Goal: Task Accomplishment & Management: Use online tool/utility

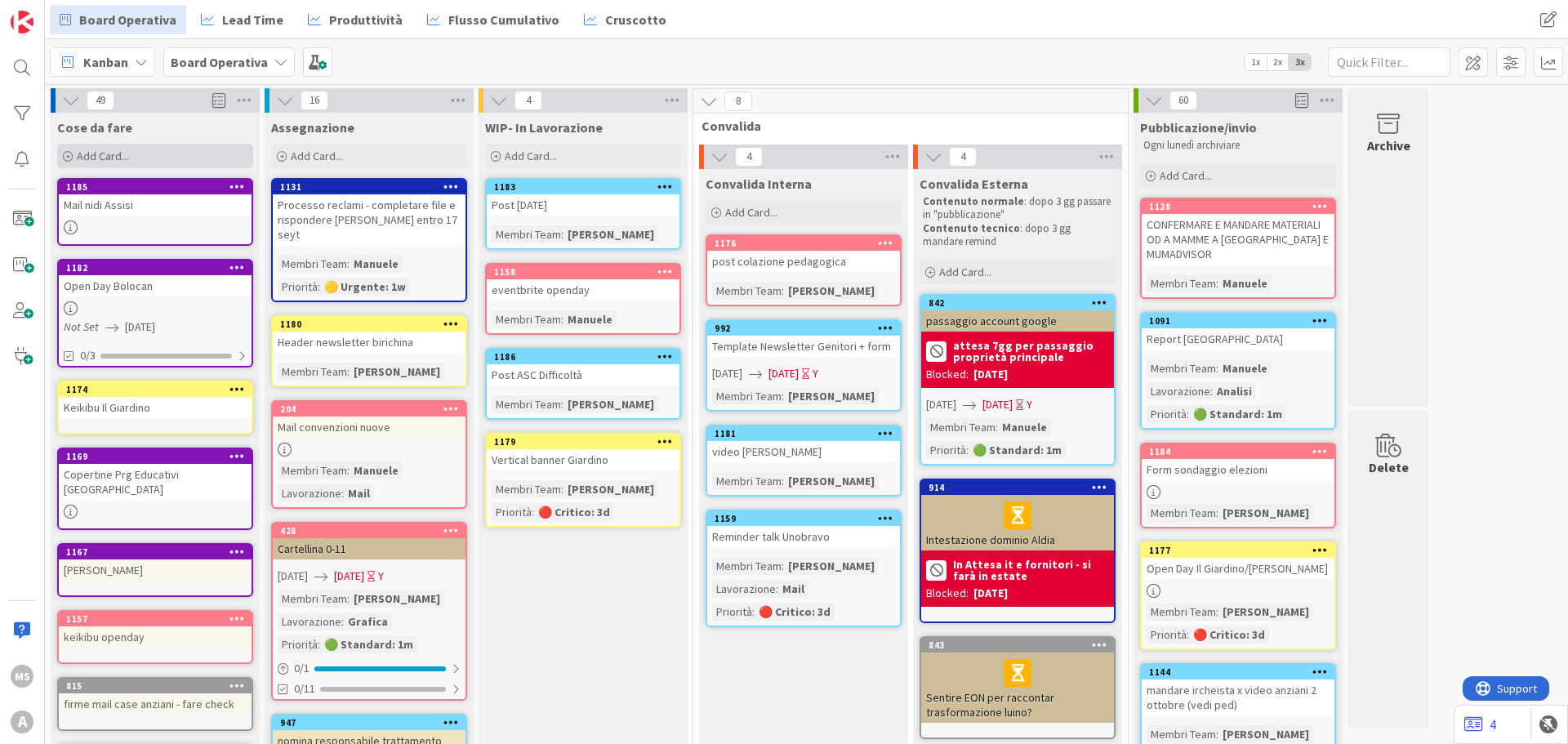
click at [170, 146] on div "Add Card..." at bounding box center [155, 156] width 196 height 25
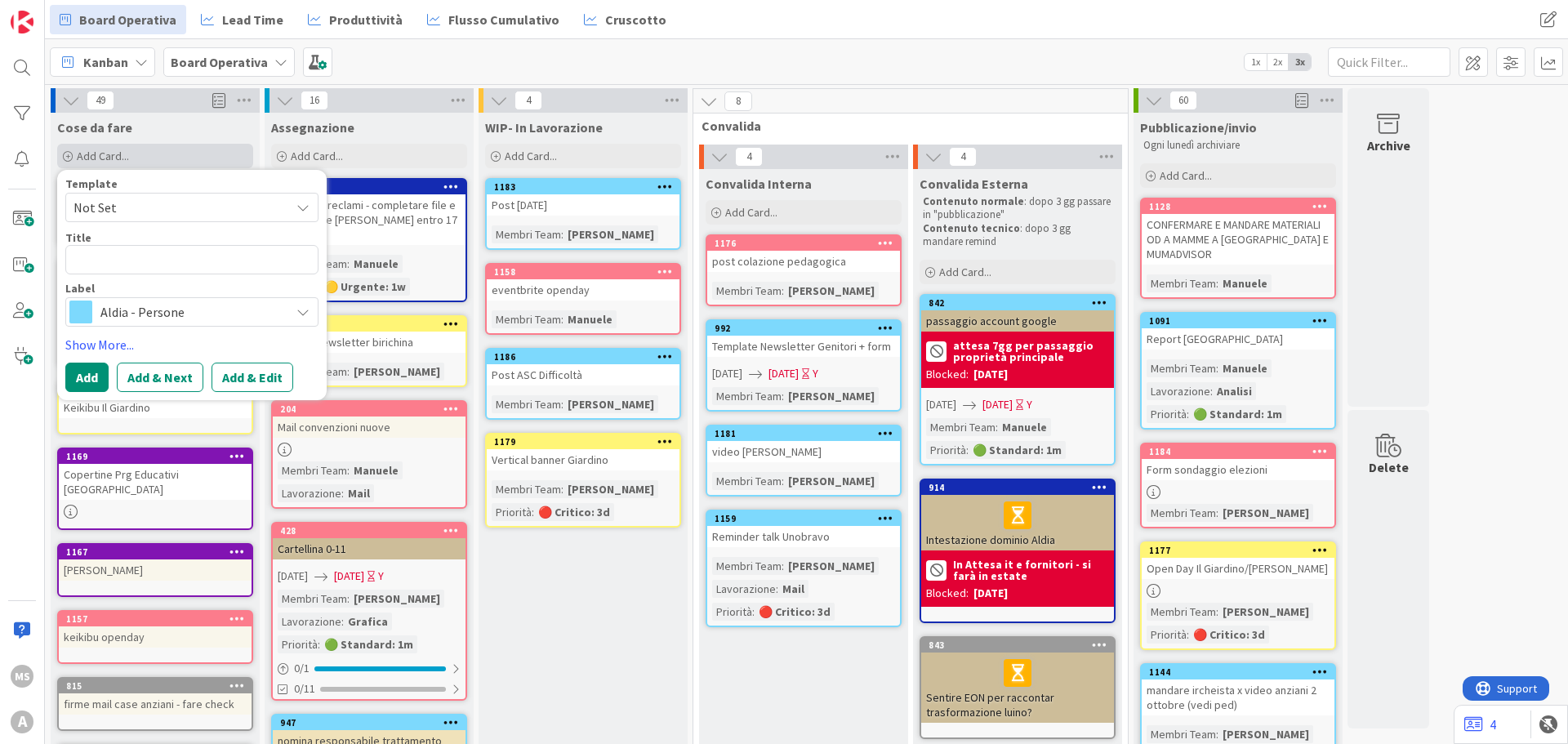
type textarea "x"
type textarea "A"
type textarea "x"
type textarea "Ag"
type textarea "x"
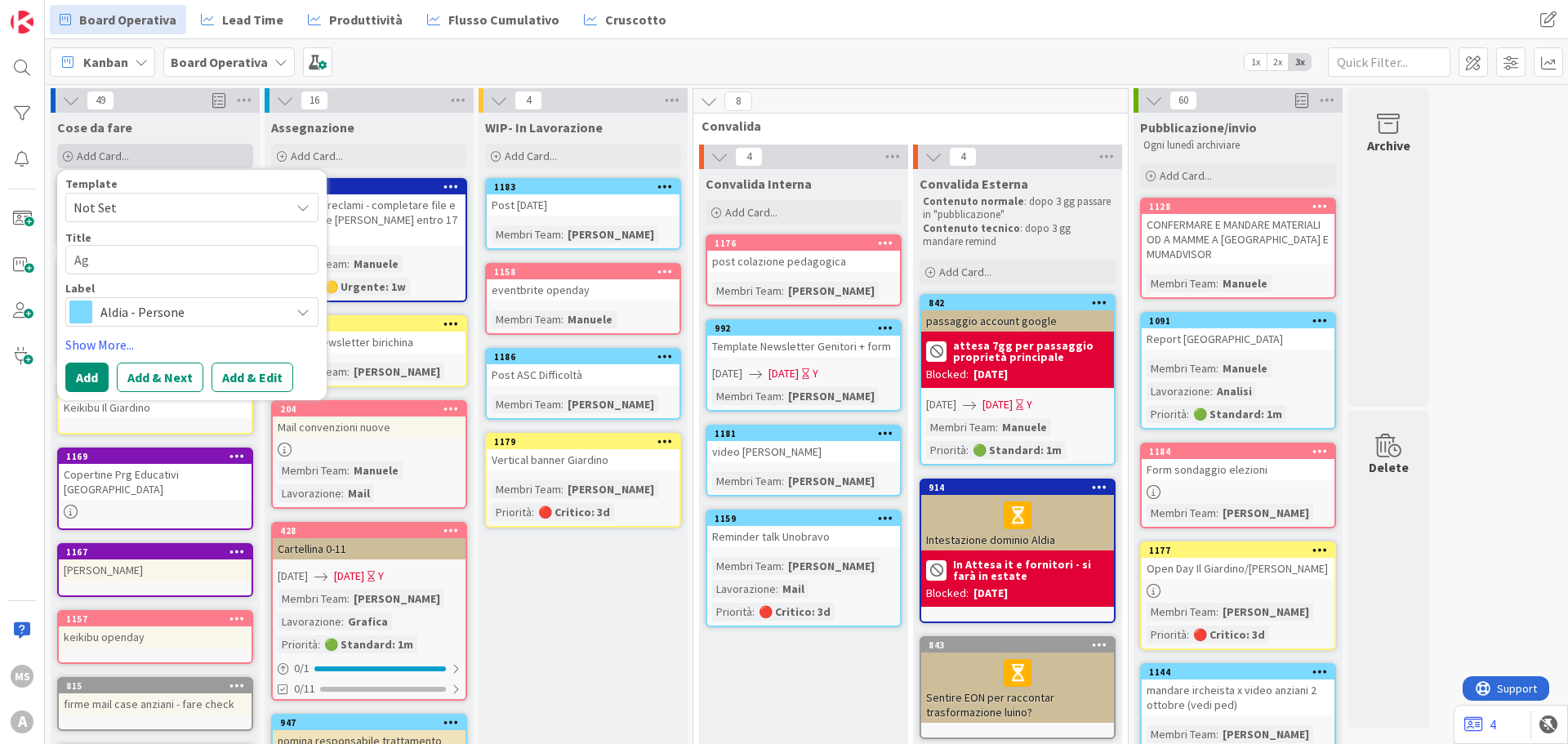
type textarea "Agi"
type textarea "x"
type textarea "Agiu"
type textarea "x"
type textarea "Agiuu"
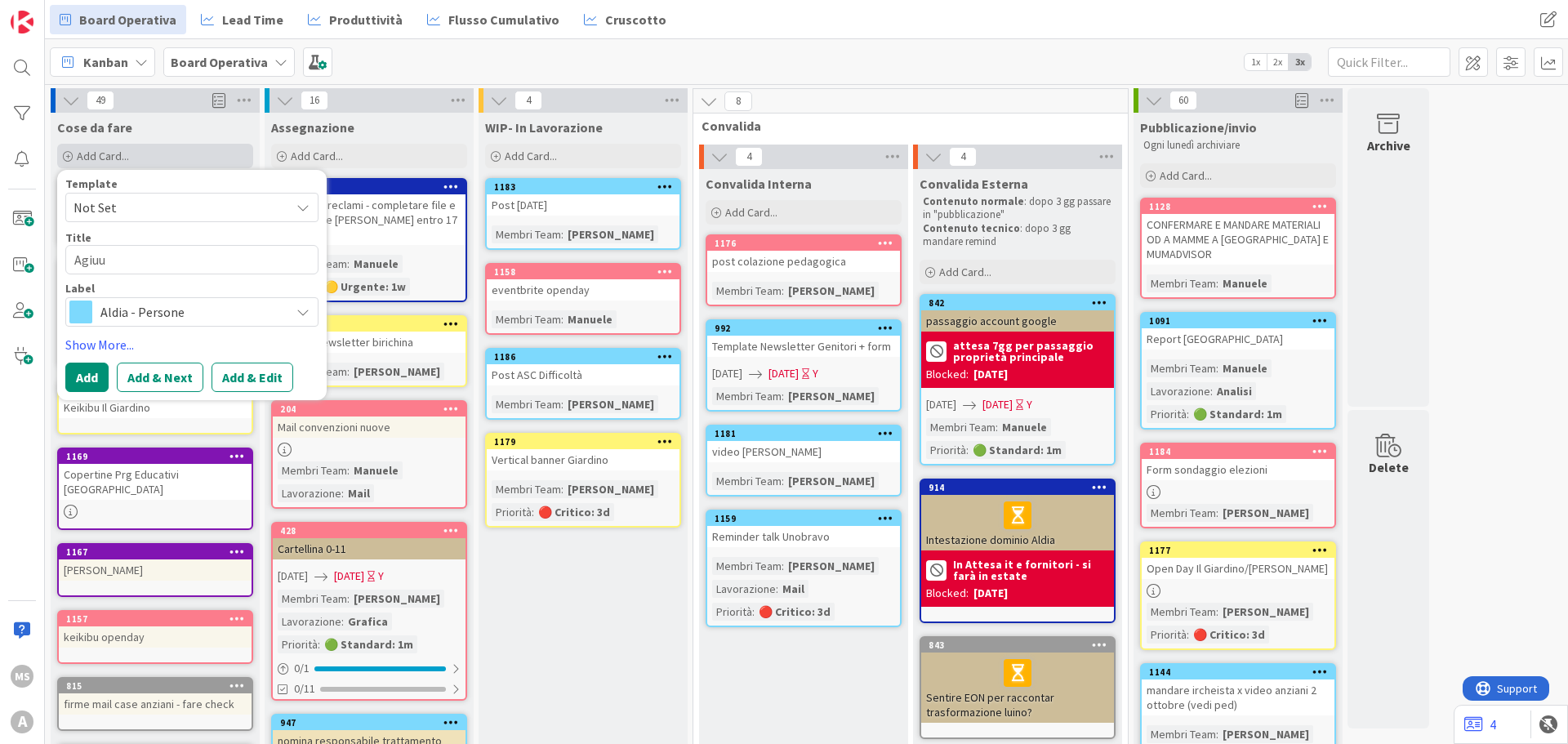
type textarea "x"
type textarea "Agiuuy"
type textarea "x"
type textarea "Agiuu"
type textarea "x"
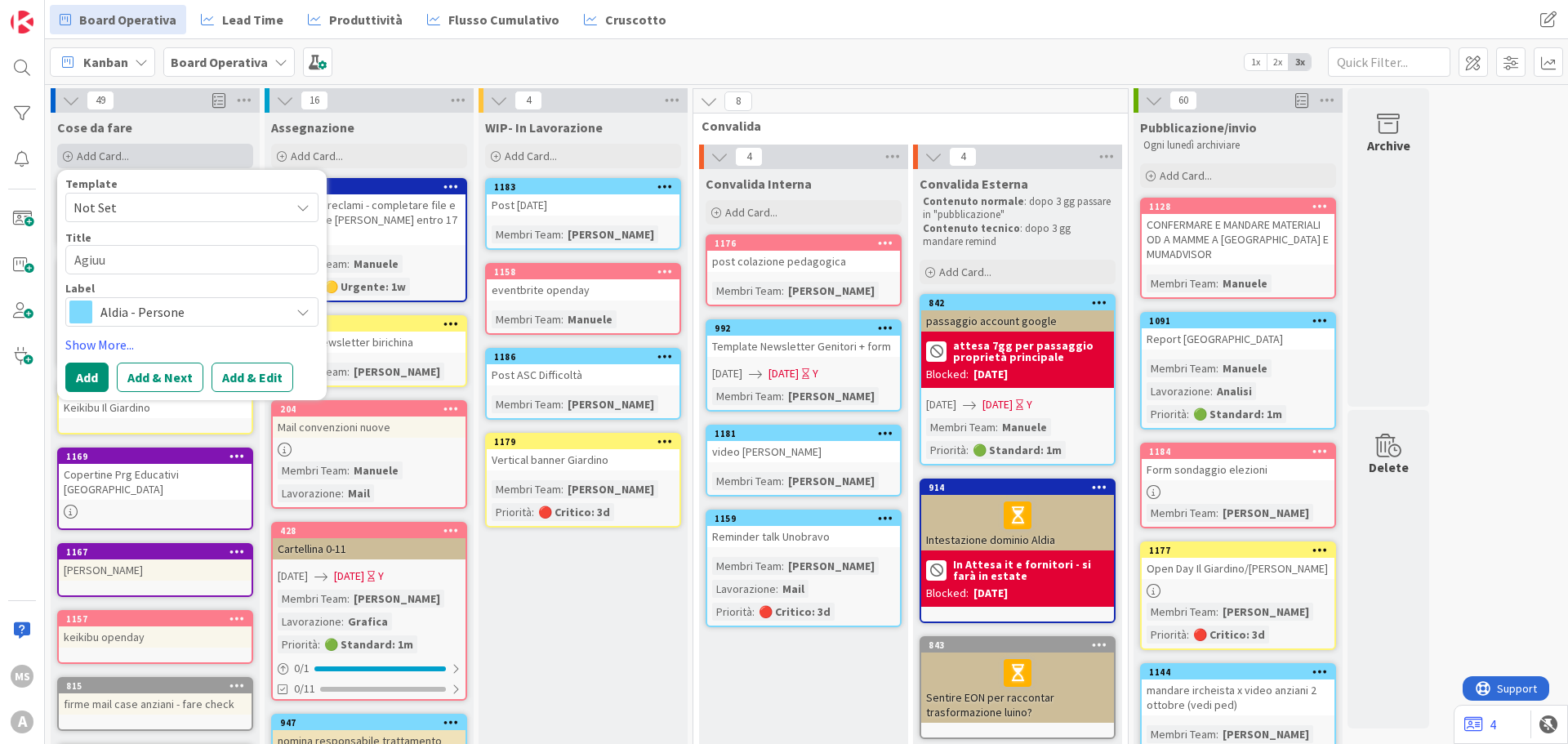
type textarea "Agiu"
type textarea "x"
type textarea "Agi"
type textarea "x"
type textarea "Ag"
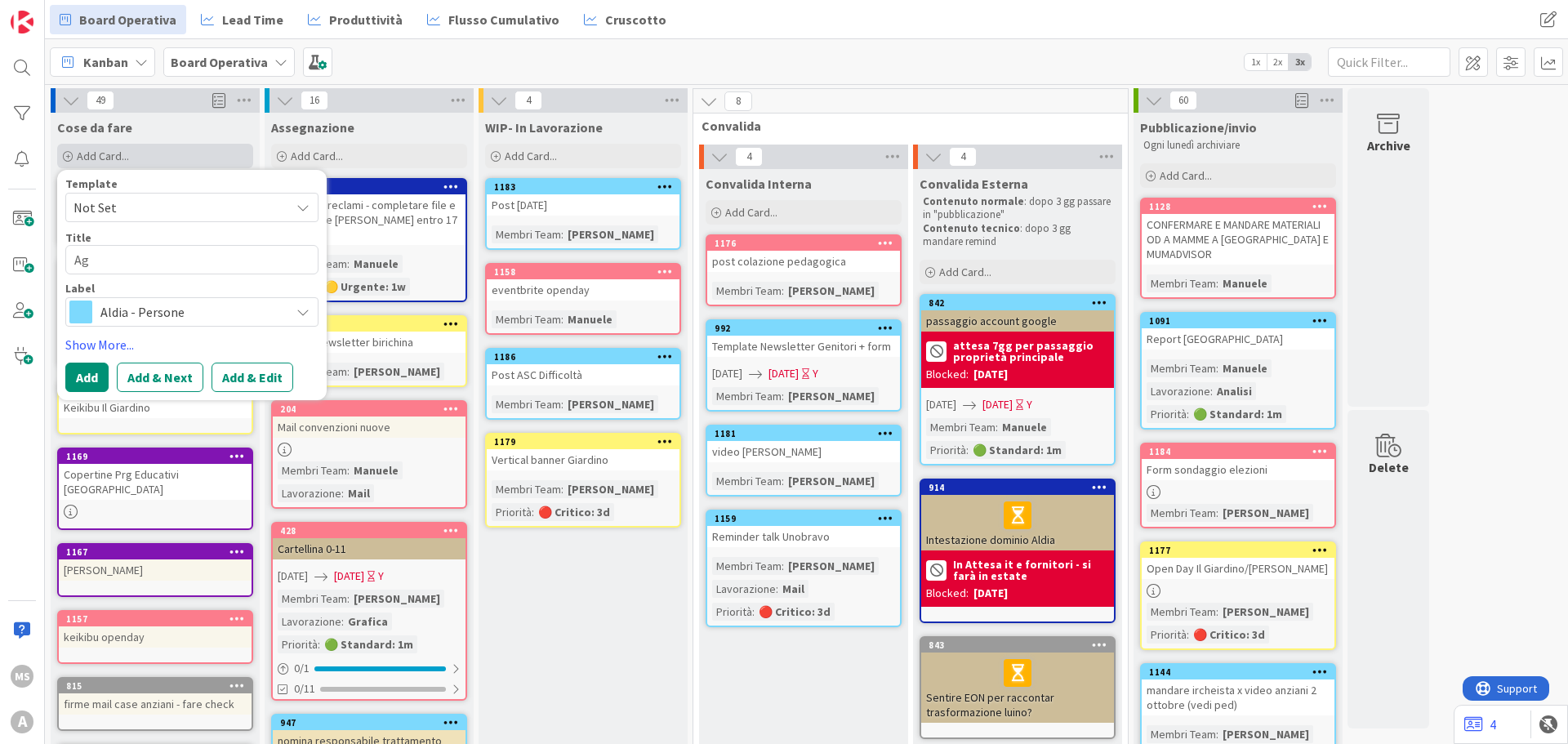
type textarea "x"
type textarea "Agg"
type textarea "x"
type textarea "Aggi"
type textarea "x"
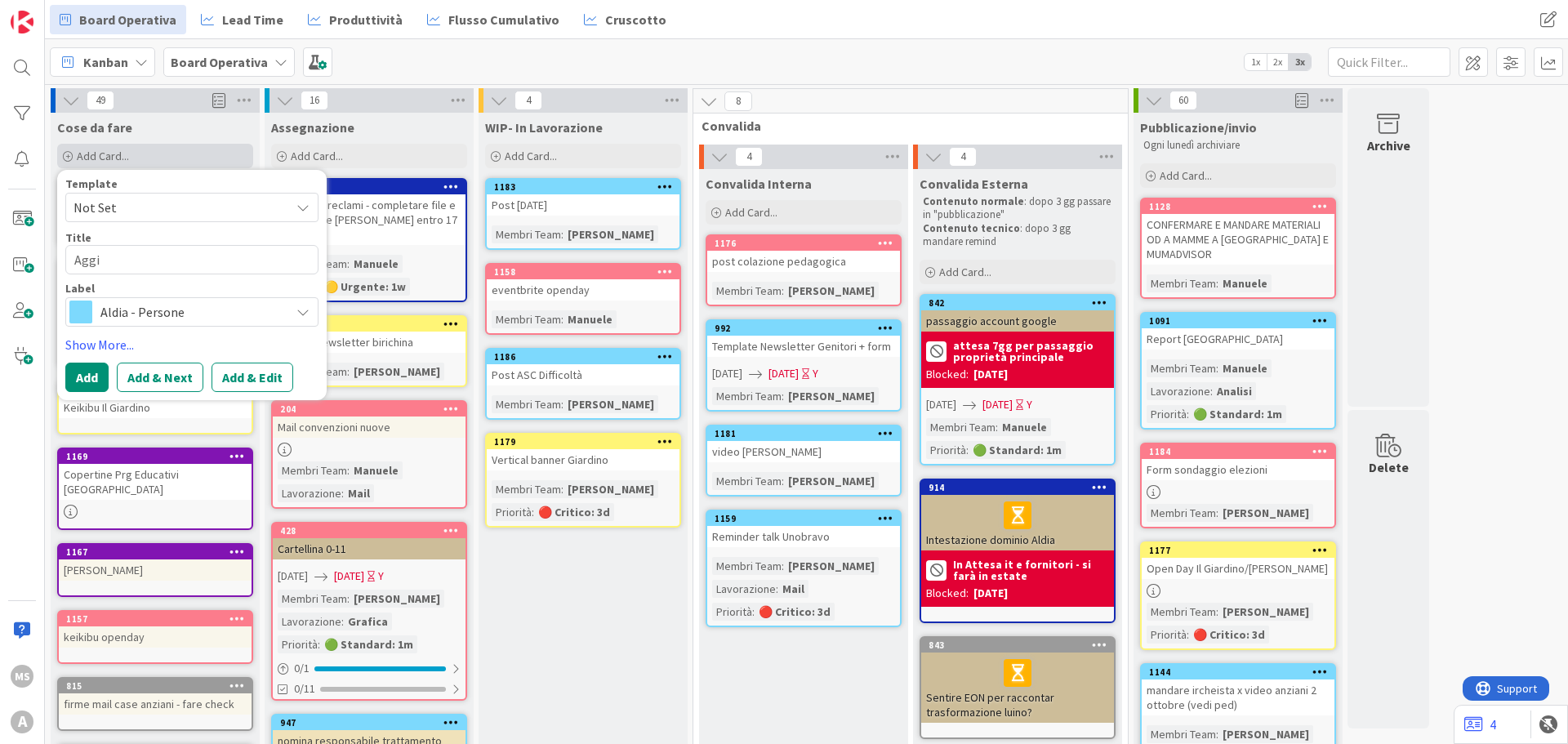
type textarea "Aggiu"
type textarea "x"
type textarea "Aggiun"
type textarea "x"
type textarea "Aggiung"
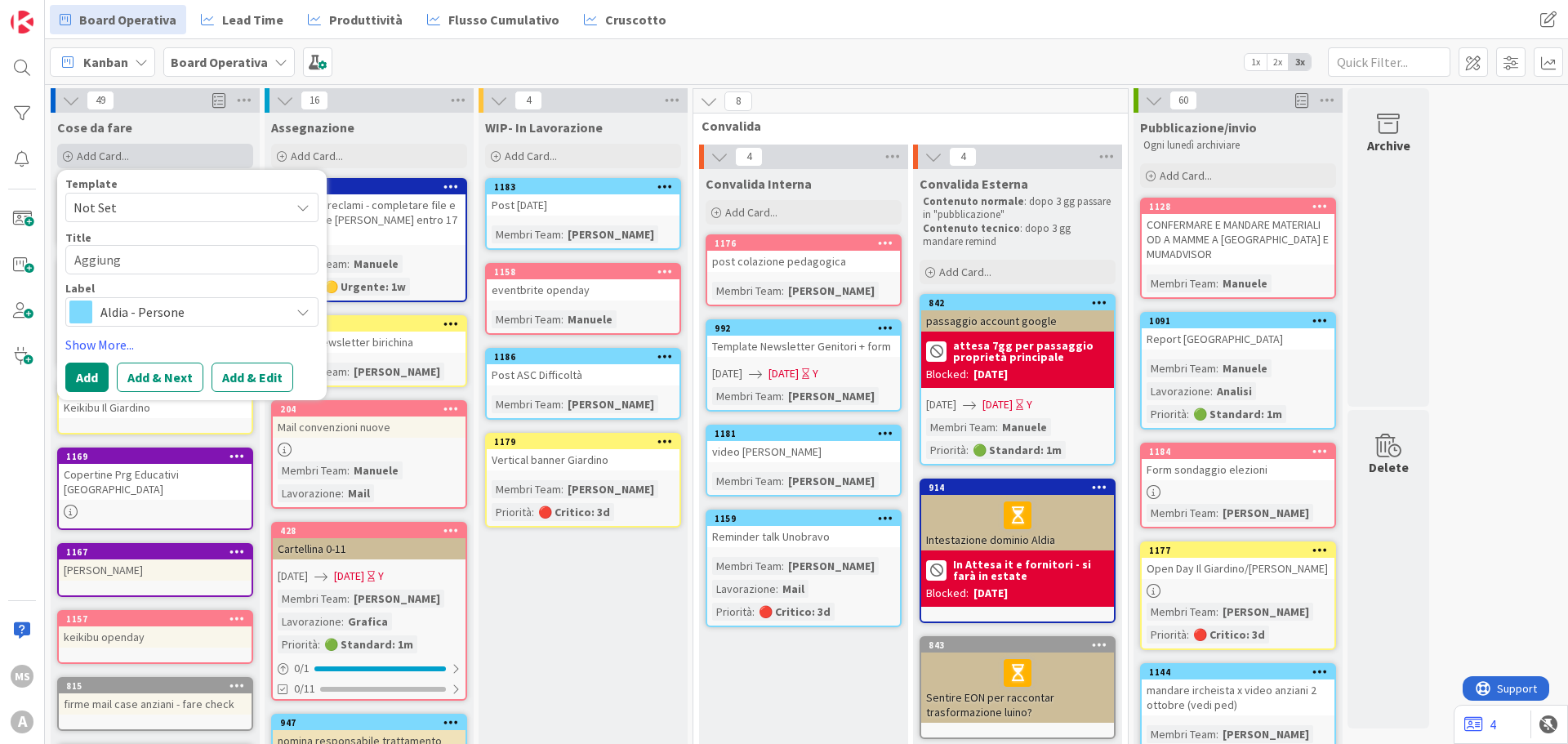
type textarea "x"
type textarea "Aggiunge"
type textarea "x"
type textarea "Aggiunger"
type textarea "x"
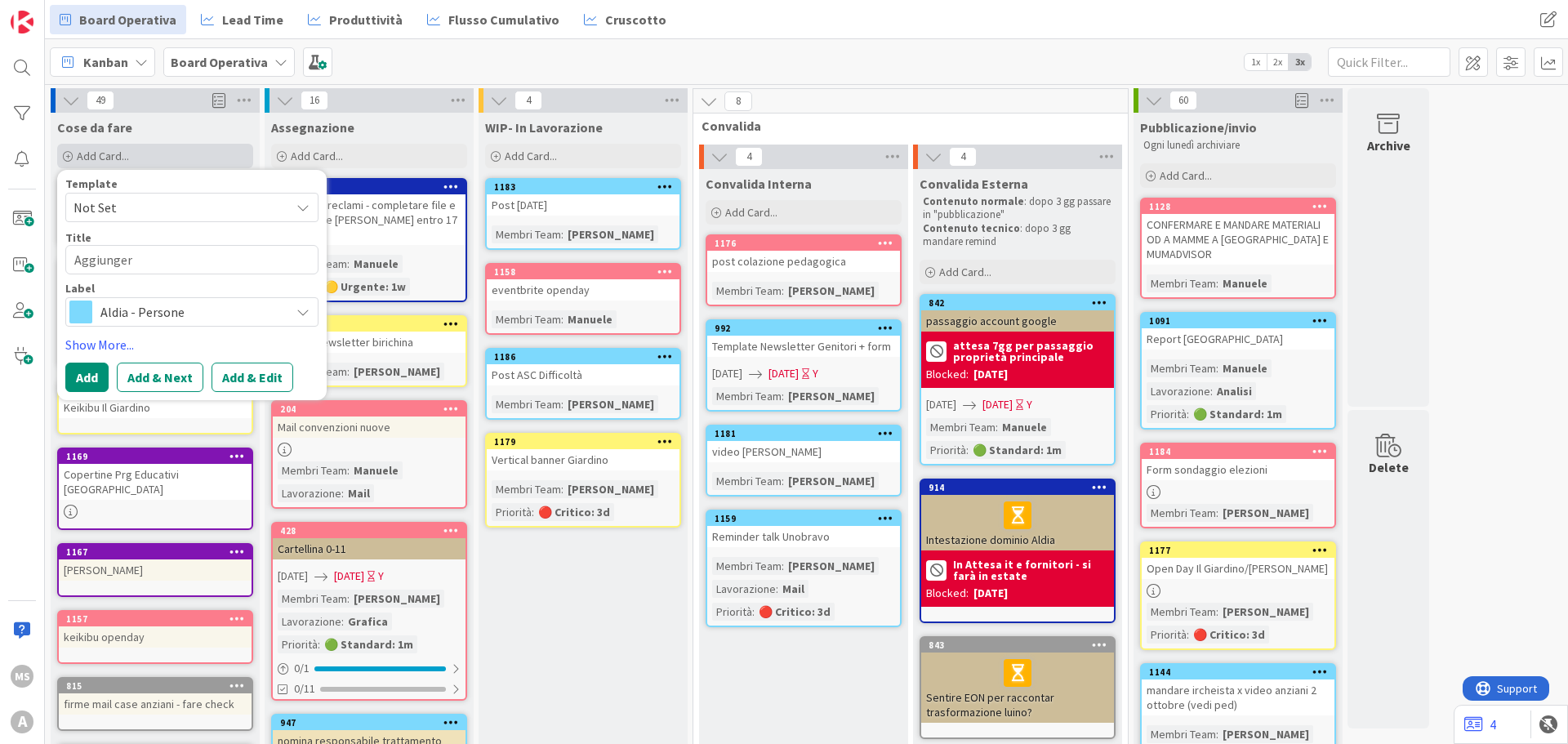
type textarea "Aggiungere"
type textarea "x"
type textarea "Aggiungere"
type textarea "x"
type textarea "Aggiungere O"
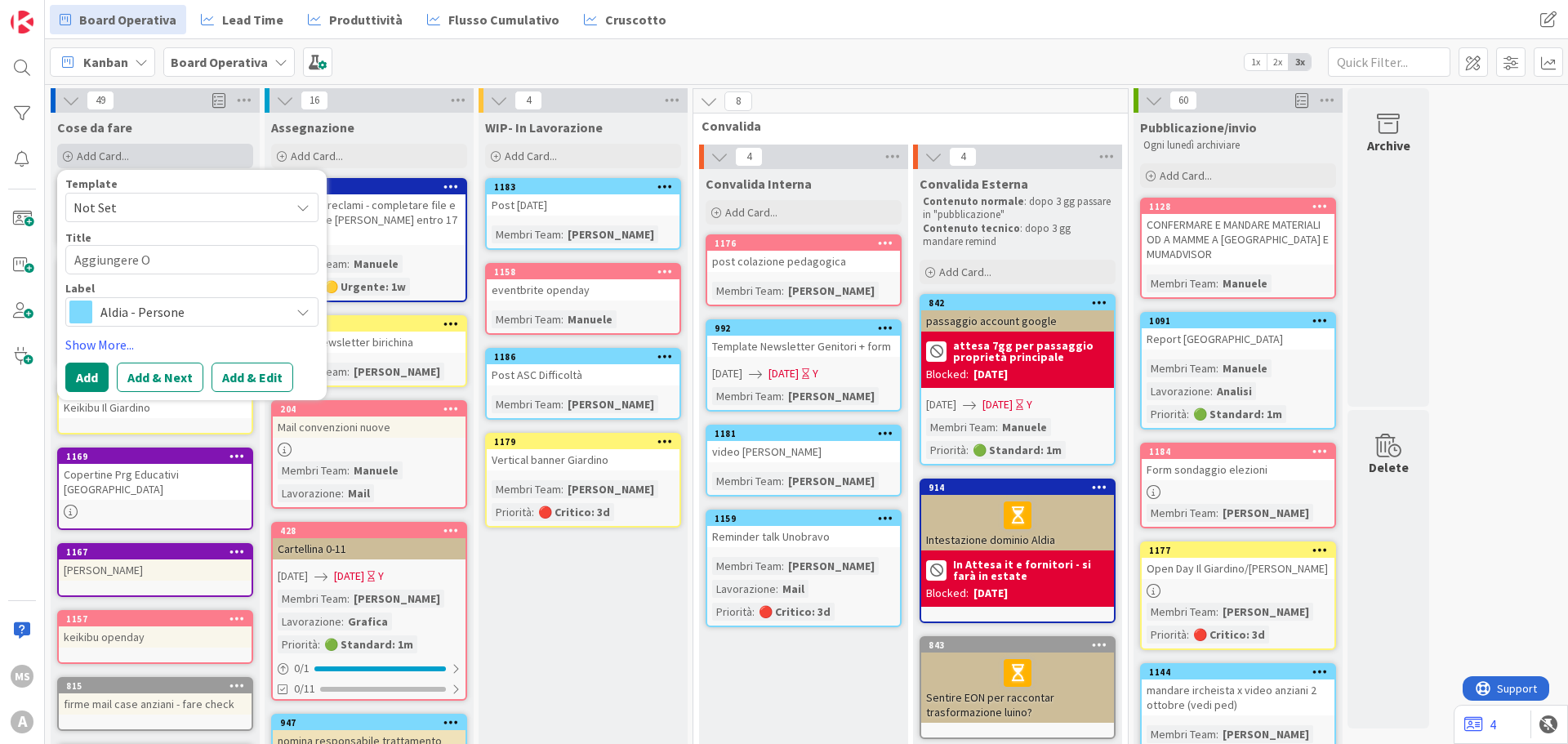
type textarea "x"
type textarea "Aggiungere OD"
type textarea "x"
type textarea "Aggiungere OD"
type textarea "x"
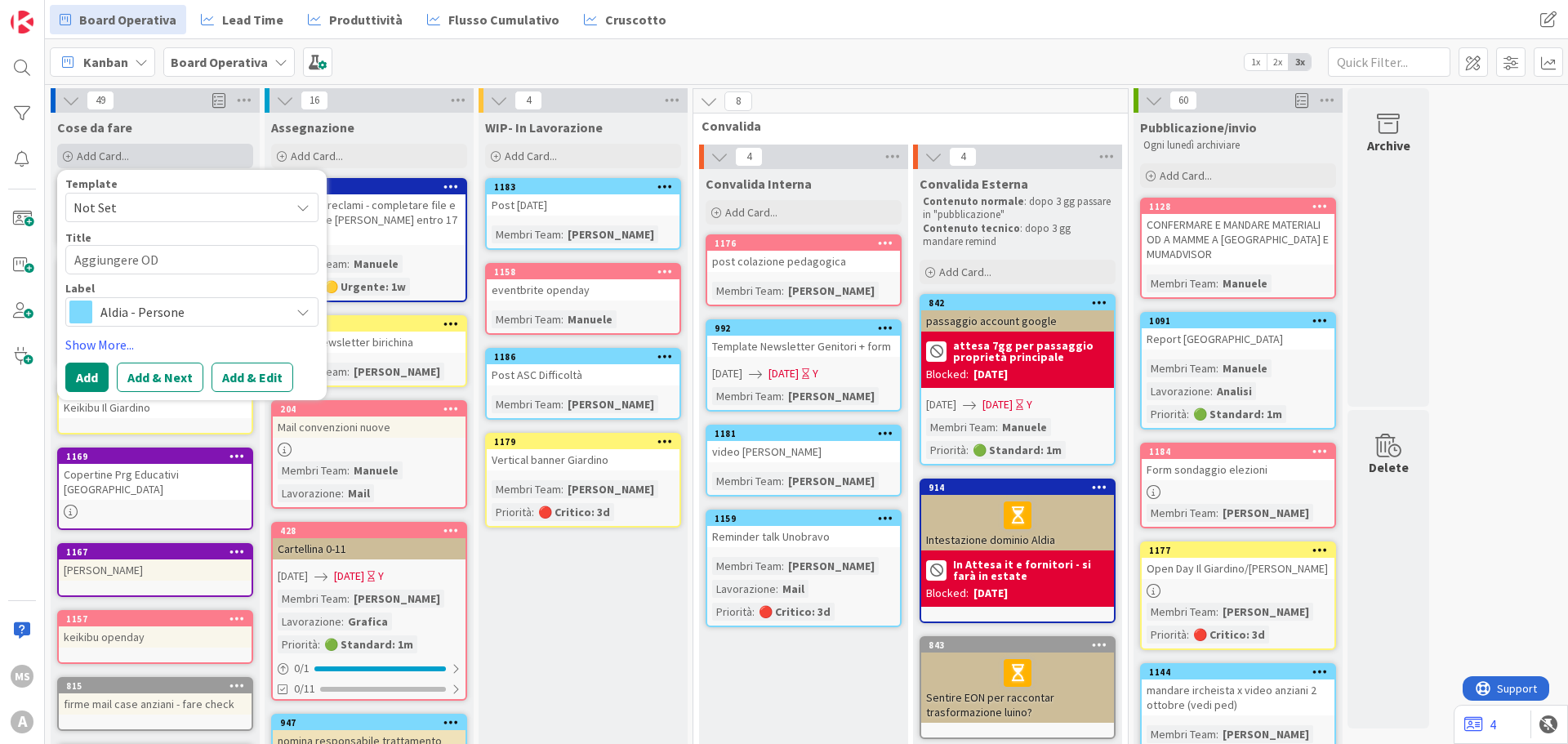
type textarea "Aggiungere OD A"
type textarea "x"
type textarea "Aggiungere OD AI"
type textarea "x"
type textarea "Aggiungere OD A"
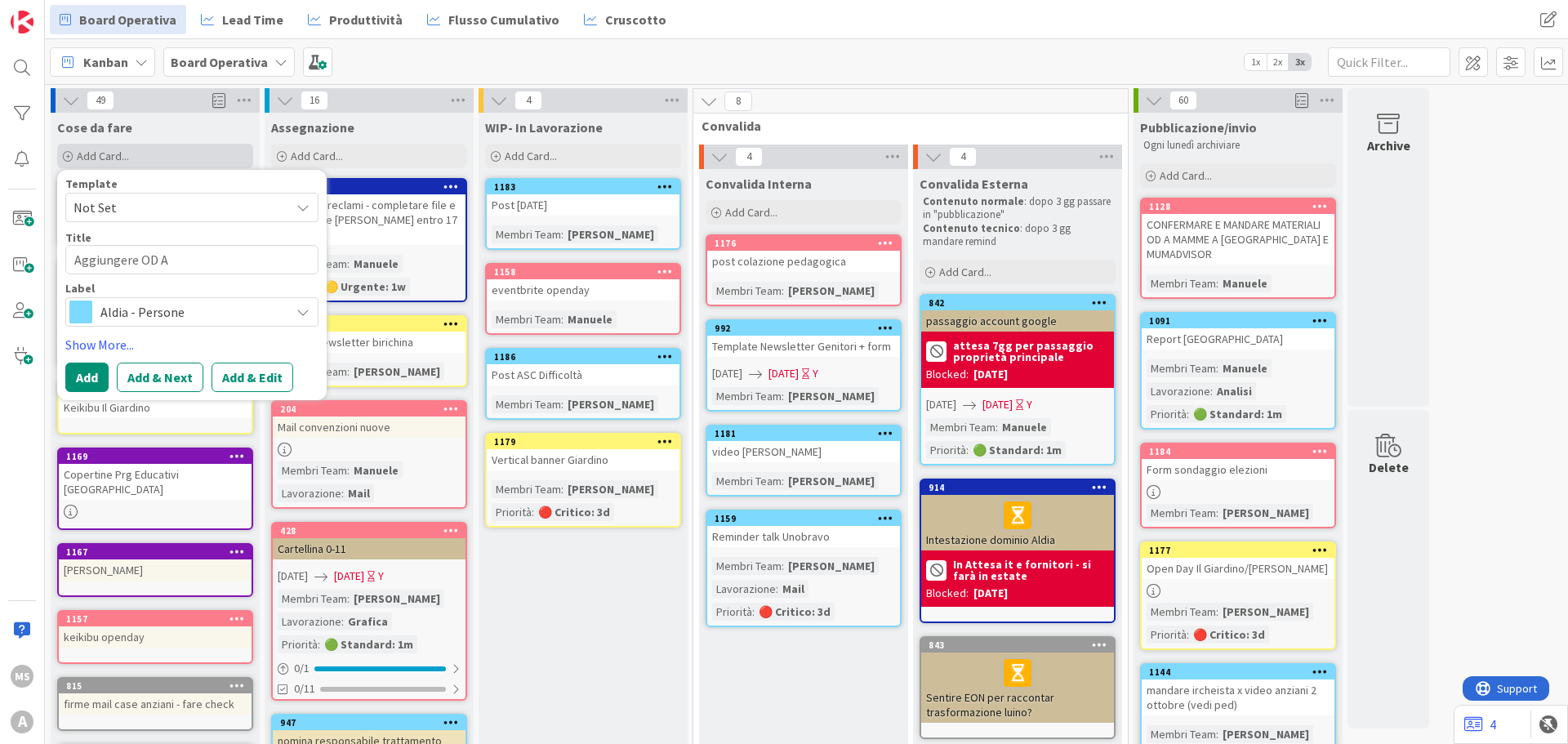
type textarea "x"
type textarea "Aggiungere OD"
type textarea "x"
type textarea "Aggiungere OD s"
type textarea "x"
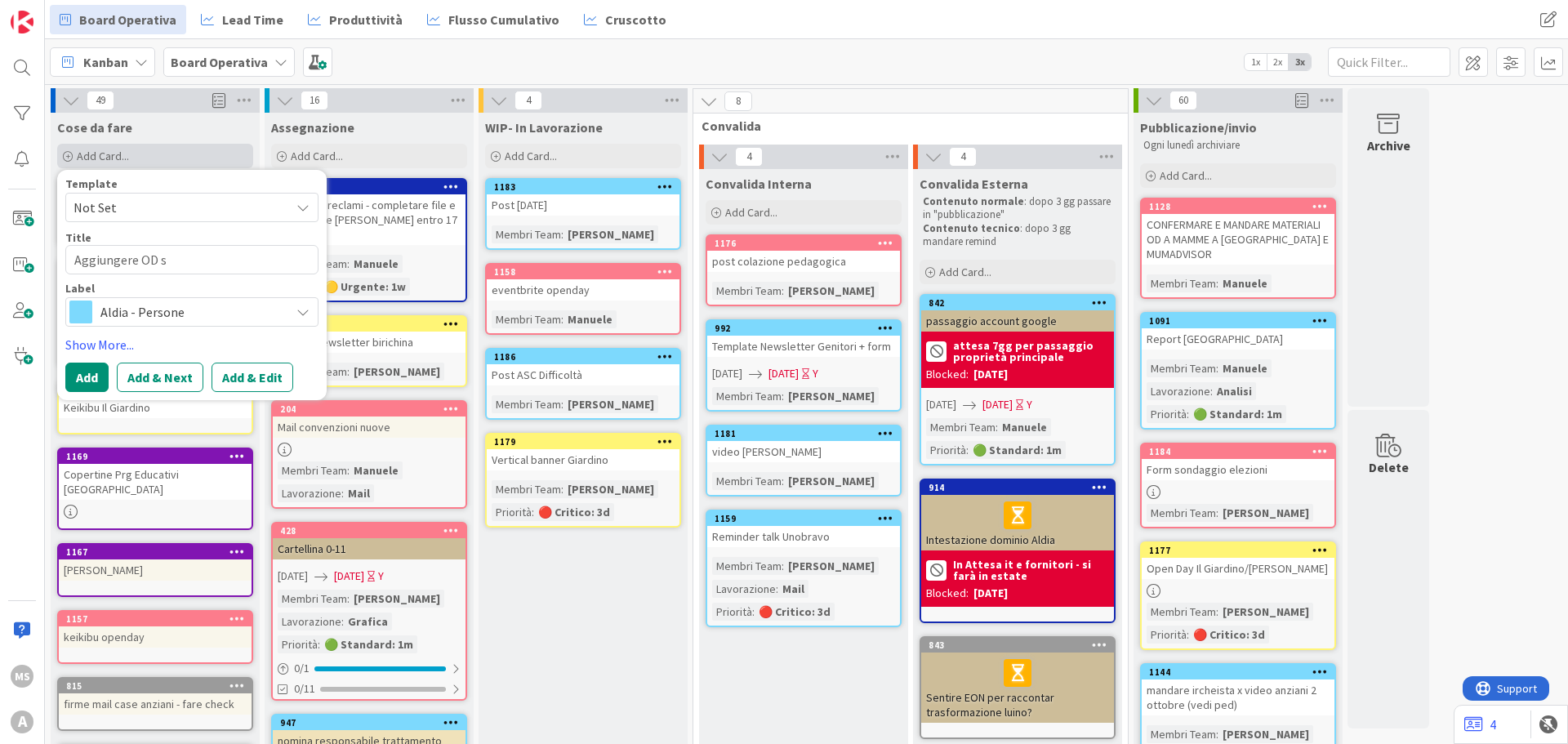
type textarea "Aggiungere OD si"
type textarea "x"
type textarea "Aggiungere OD sit"
type textarea "x"
type textarea "Aggiungere OD sito"
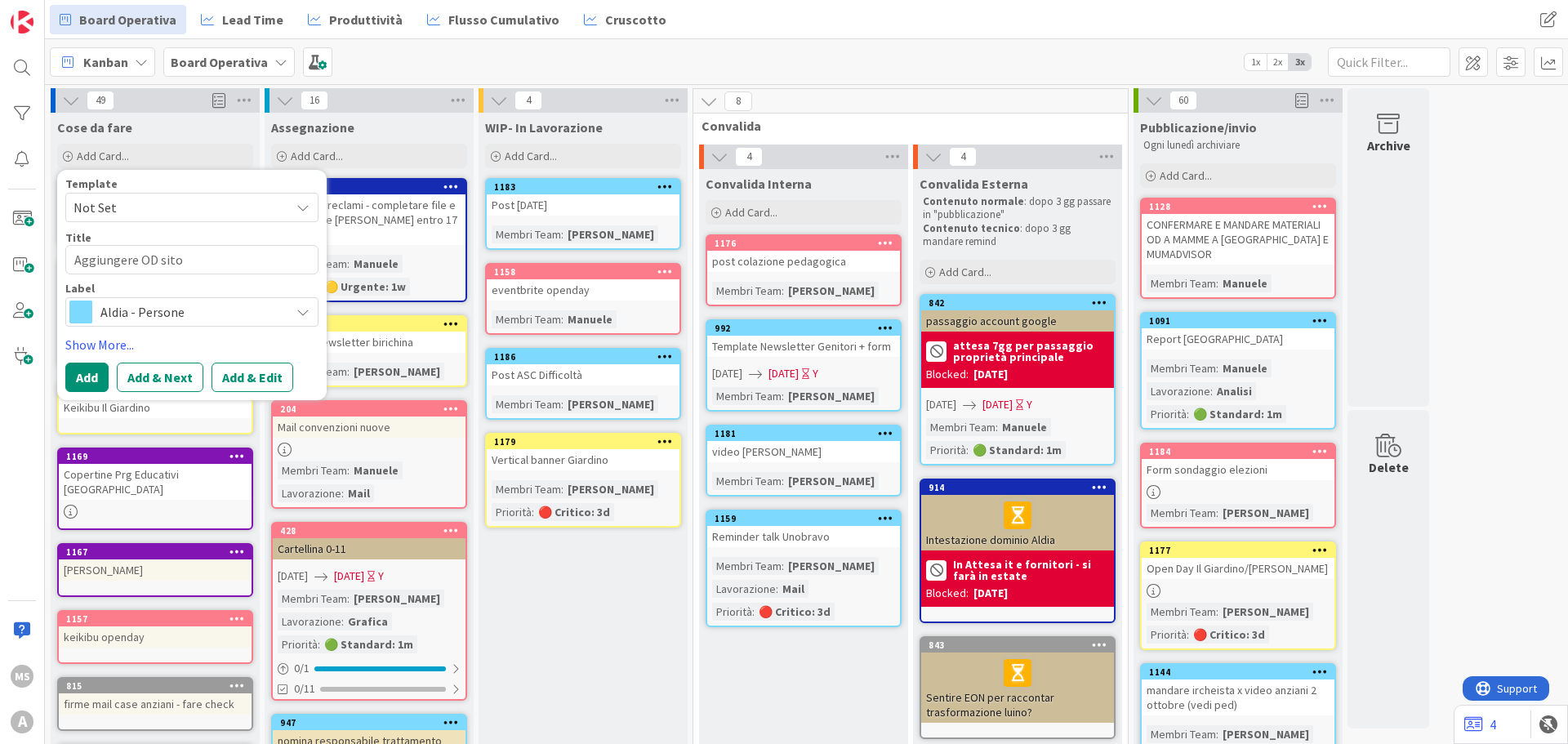
click at [186, 325] on div "Aldia - Persone" at bounding box center [192, 311] width 253 height 29
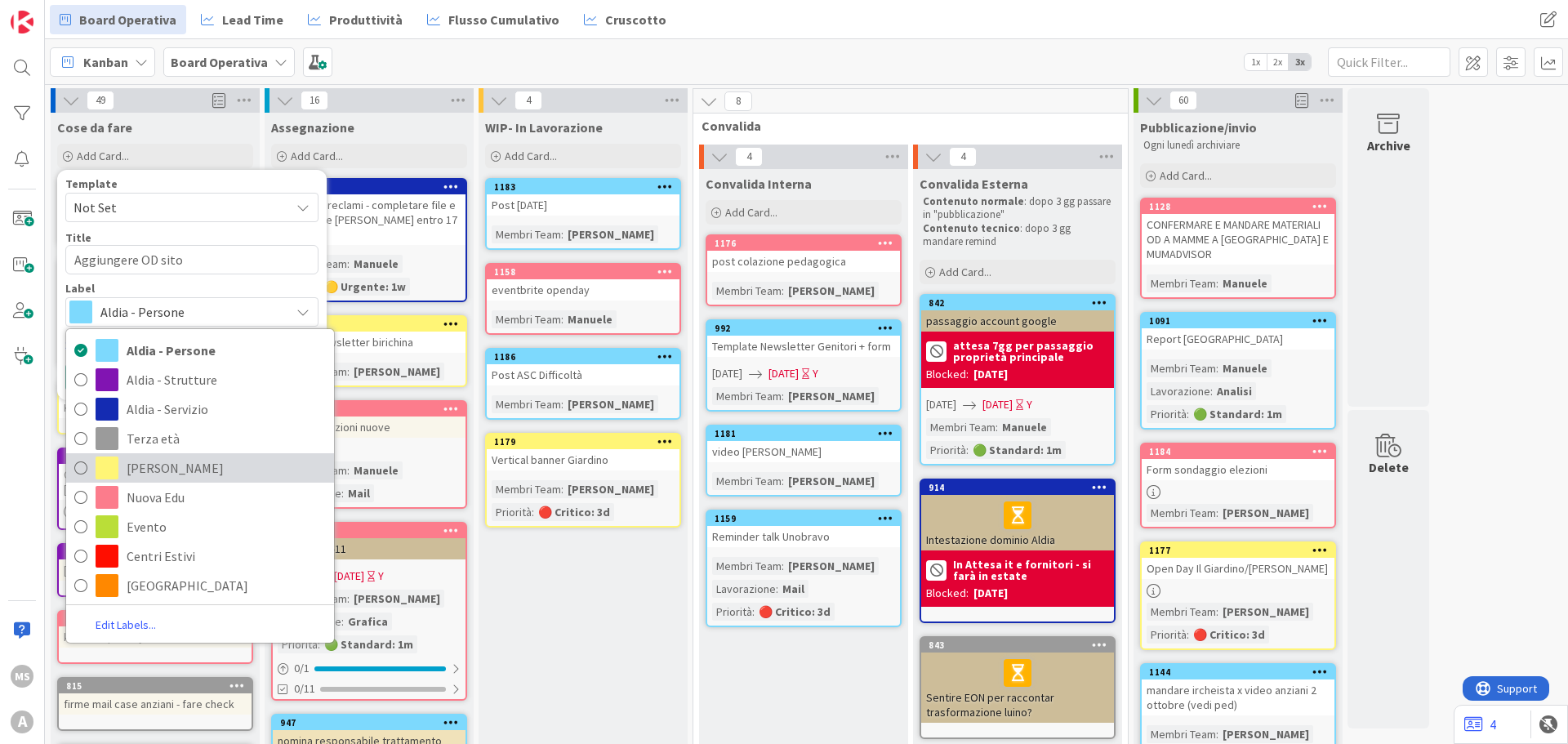
click at [181, 462] on span "Birichini" at bounding box center [226, 468] width 199 height 25
type textarea "x"
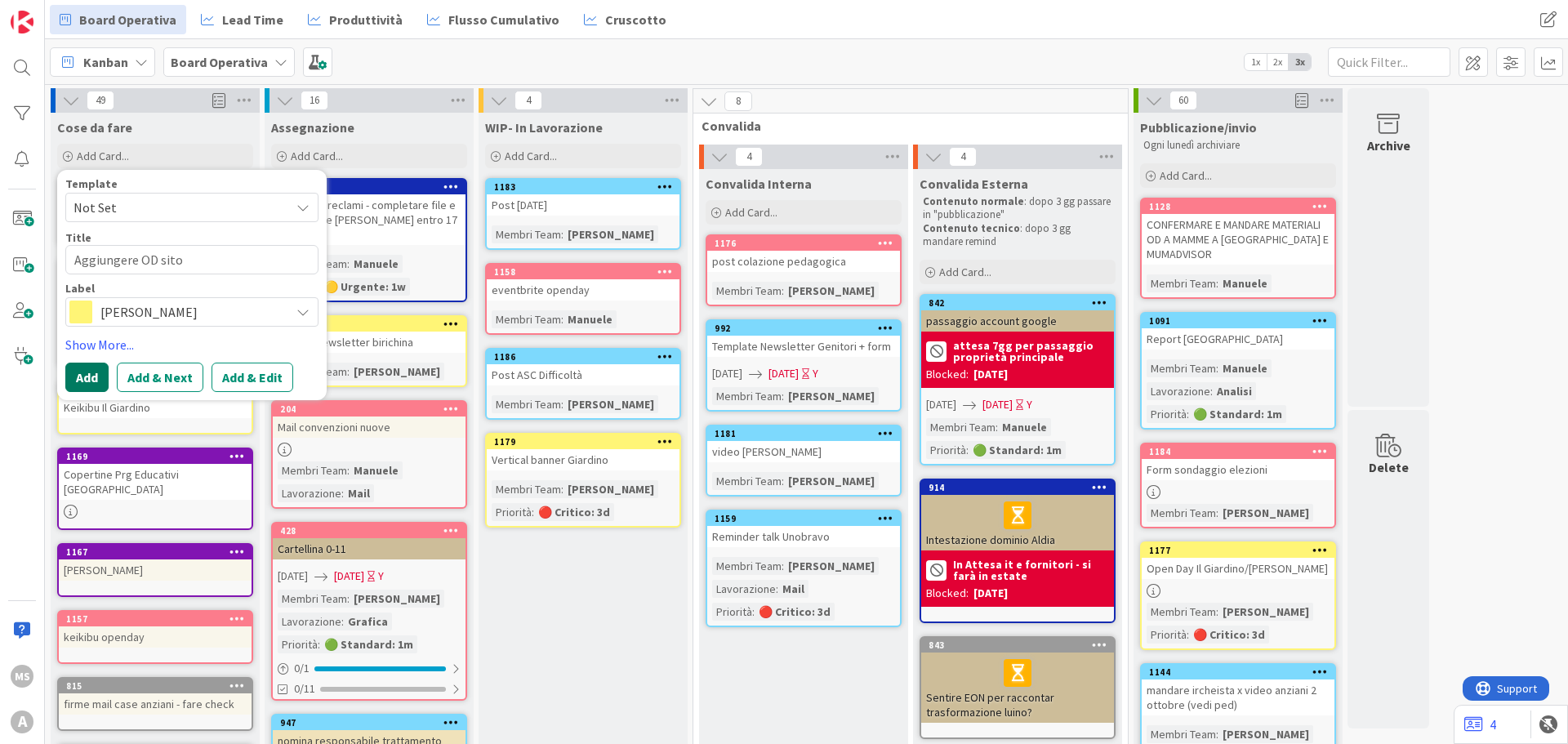
click at [80, 376] on button "Add" at bounding box center [87, 377] width 43 height 29
